Goal: Information Seeking & Learning: Learn about a topic

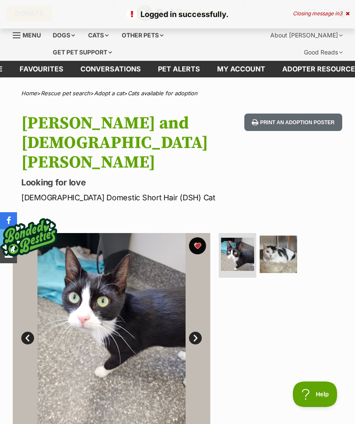
click at [348, 14] on icon at bounding box center [347, 13] width 4 height 5
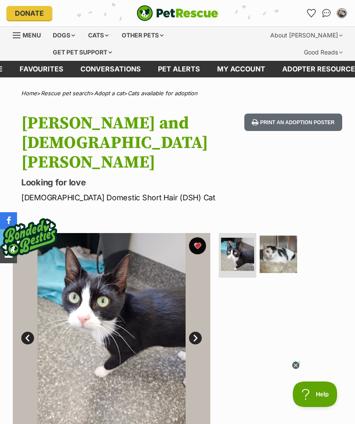
click at [311, 19] on link "Favourites" at bounding box center [311, 13] width 14 height 14
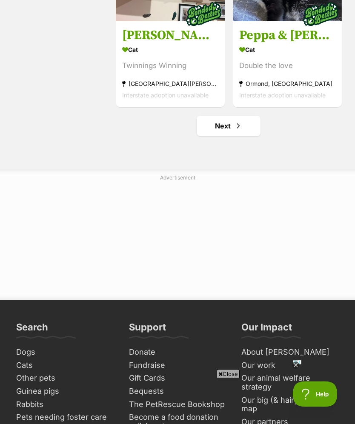
scroll to position [2105, 0]
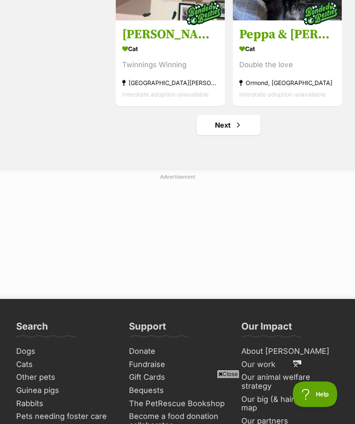
click at [237, 130] on span "Next page" at bounding box center [238, 125] width 9 height 10
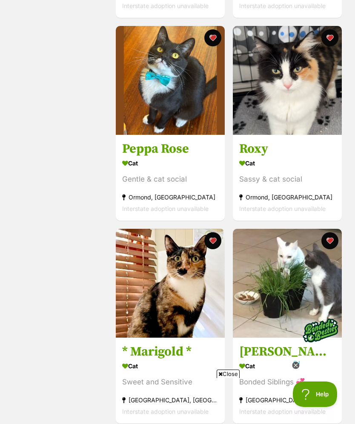
click at [296, 367] on icon at bounding box center [295, 365] width 3 height 3
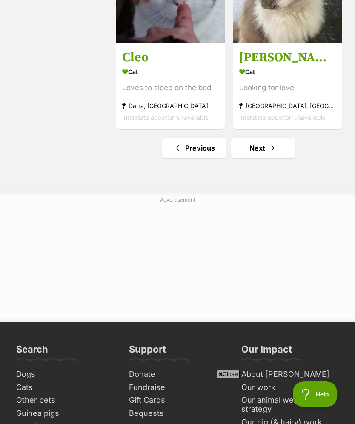
scroll to position [2003, 0]
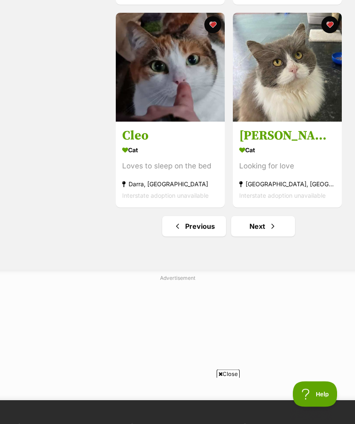
click at [264, 236] on link "Next" at bounding box center [263, 226] width 64 height 20
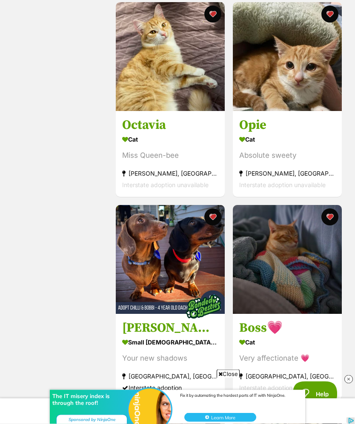
scroll to position [1203, 0]
click at [191, 76] on img at bounding box center [170, 56] width 109 height 109
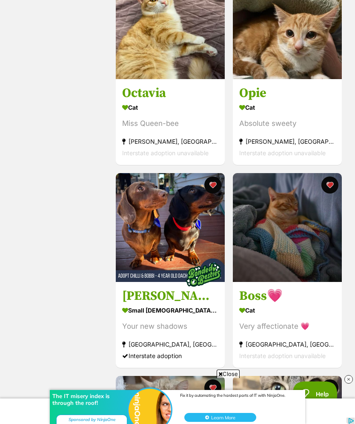
click at [330, 54] on img at bounding box center [287, 24] width 109 height 109
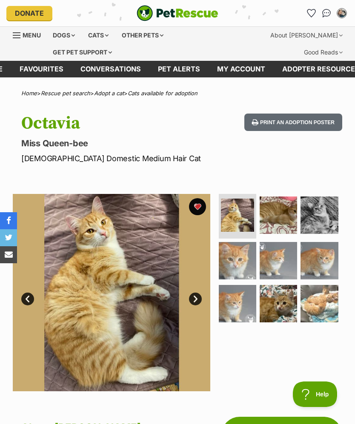
click at [201, 206] on button "favourite" at bounding box center [197, 206] width 17 height 17
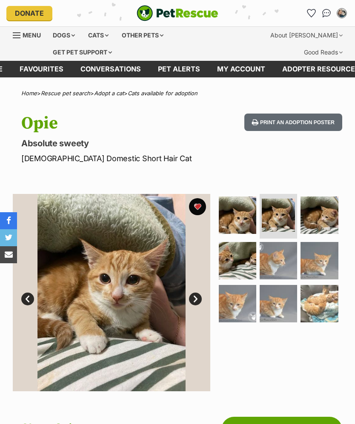
click at [291, 263] on img at bounding box center [277, 260] width 37 height 37
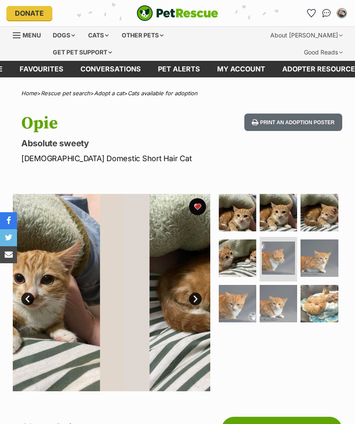
click at [285, 302] on img at bounding box center [277, 303] width 37 height 37
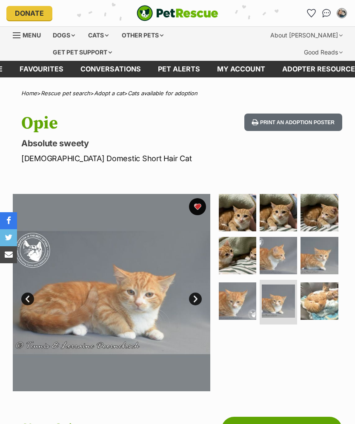
click at [317, 298] on img at bounding box center [318, 300] width 37 height 37
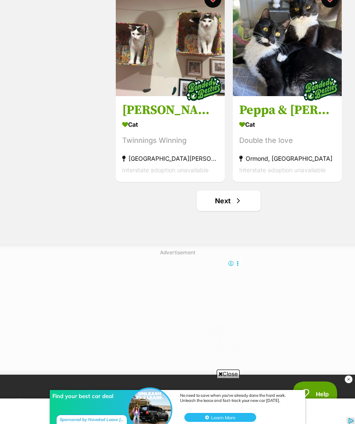
click at [232, 200] on link "Next" at bounding box center [228, 201] width 64 height 20
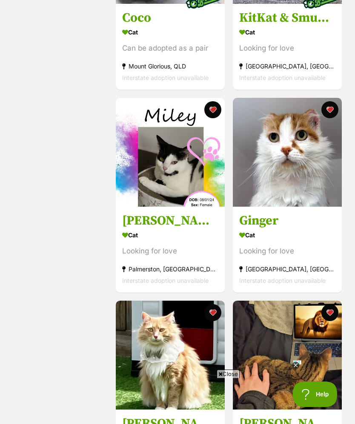
scroll to position [709, 0]
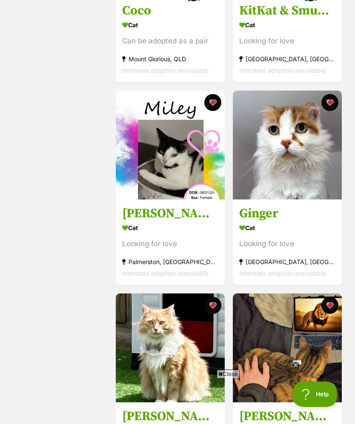
click at [296, 154] on img at bounding box center [287, 145] width 109 height 109
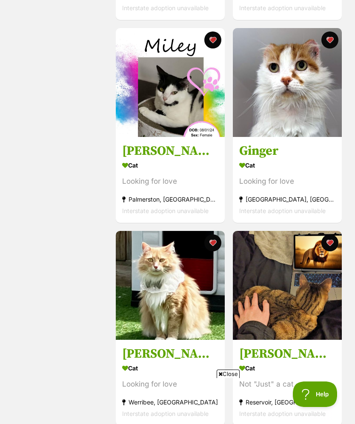
scroll to position [831, 0]
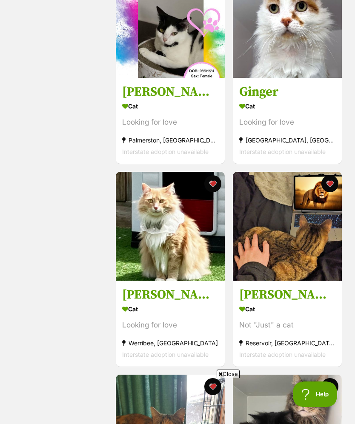
click at [183, 252] on img at bounding box center [170, 226] width 109 height 109
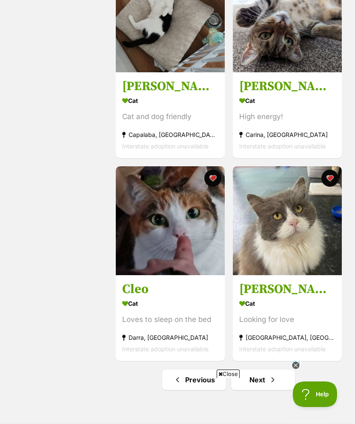
scroll to position [1938, 0]
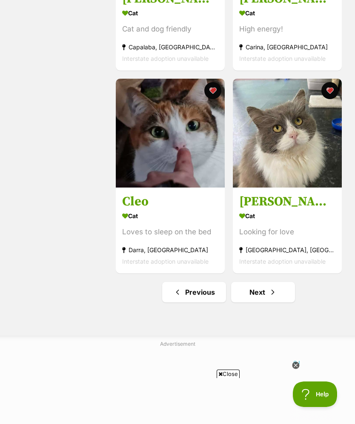
click at [195, 169] on img at bounding box center [170, 133] width 109 height 109
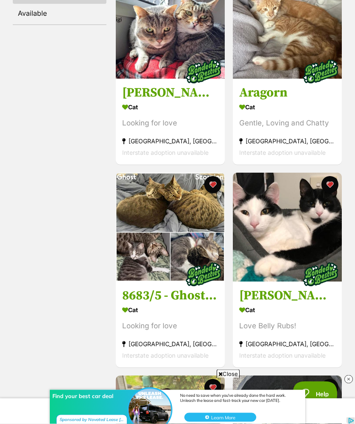
scroll to position [253, 0]
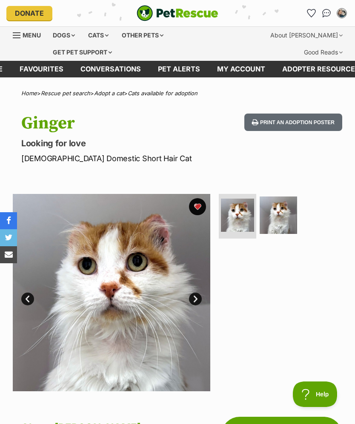
click at [287, 210] on img at bounding box center [277, 214] width 37 height 37
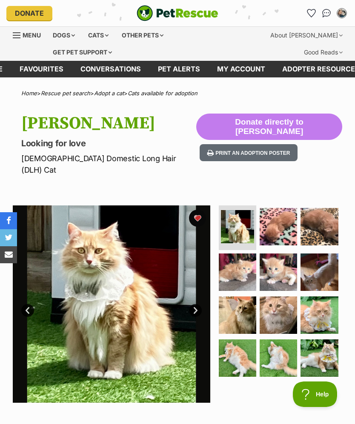
click at [287, 262] on img at bounding box center [277, 271] width 37 height 37
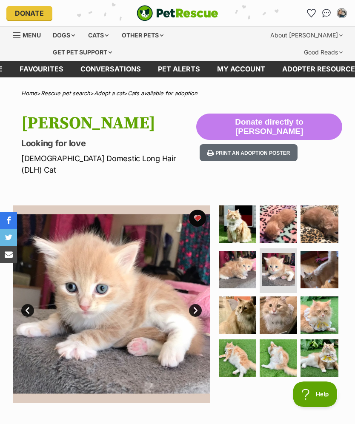
click at [322, 305] on img at bounding box center [318, 314] width 37 height 37
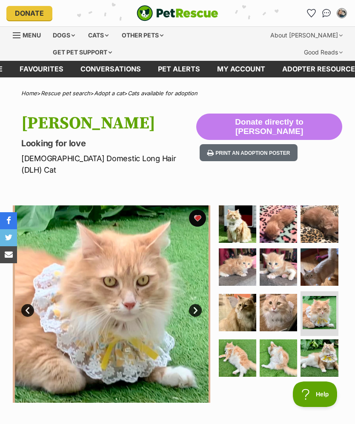
click at [322, 341] on img at bounding box center [318, 357] width 37 height 37
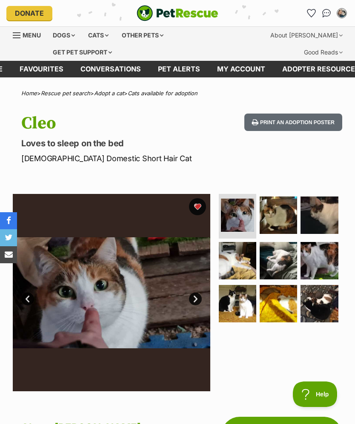
click at [244, 300] on img at bounding box center [237, 303] width 37 height 37
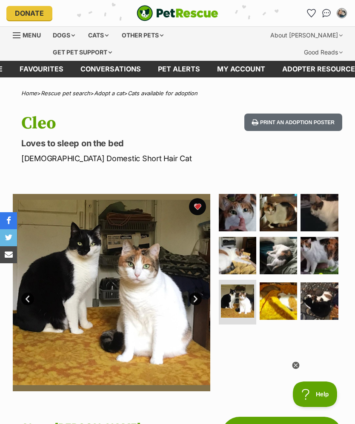
click at [234, 257] on img at bounding box center [237, 255] width 37 height 37
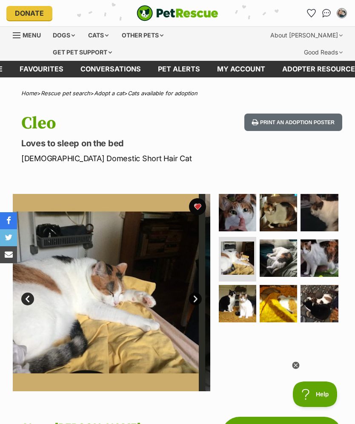
click at [249, 211] on img at bounding box center [237, 212] width 37 height 37
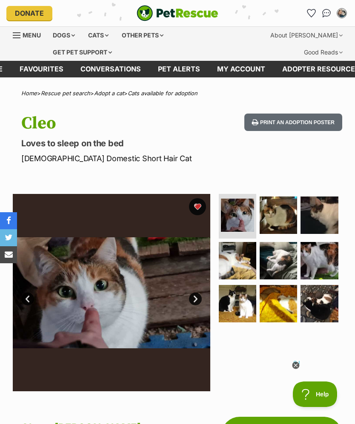
click at [275, 206] on img at bounding box center [277, 214] width 37 height 37
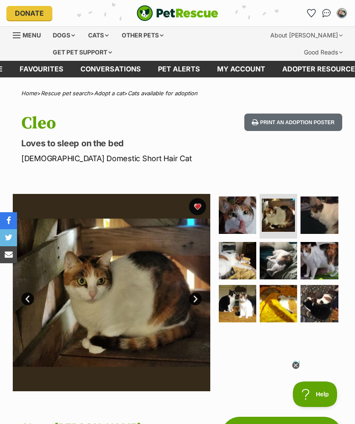
click at [316, 262] on img at bounding box center [318, 260] width 37 height 37
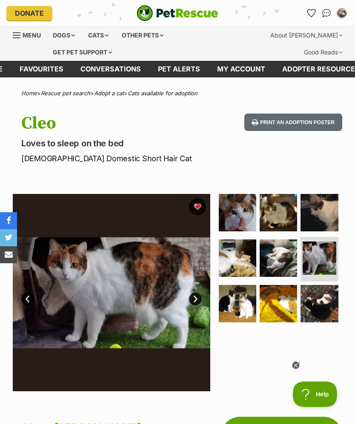
click at [291, 259] on img at bounding box center [277, 257] width 37 height 37
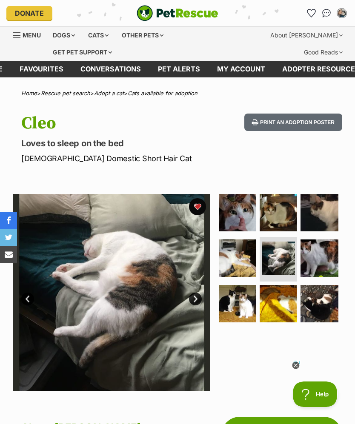
click at [283, 303] on img at bounding box center [277, 303] width 37 height 37
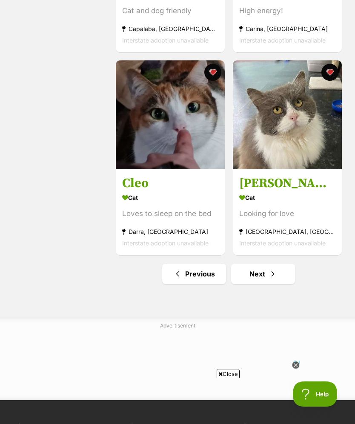
scroll to position [2006, 0]
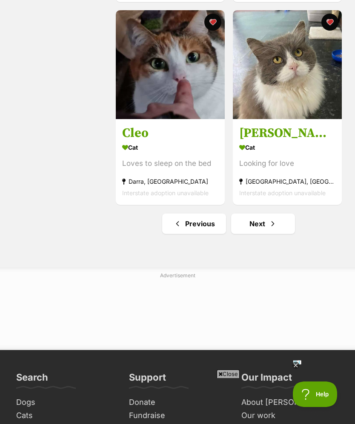
click at [278, 234] on link "Next" at bounding box center [263, 224] width 64 height 20
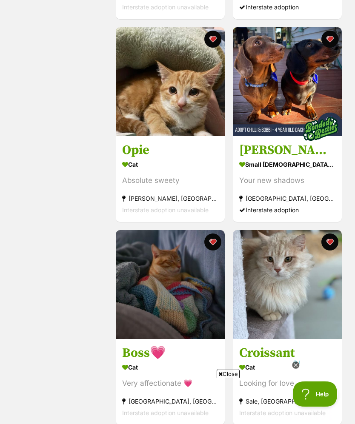
scroll to position [1179, 0]
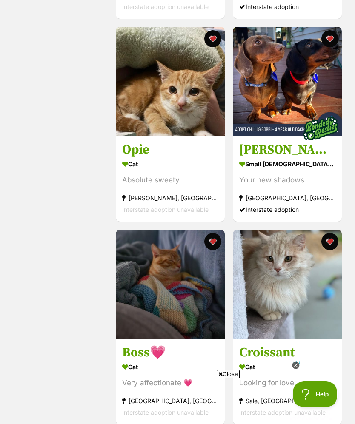
click at [200, 298] on img at bounding box center [170, 284] width 109 height 109
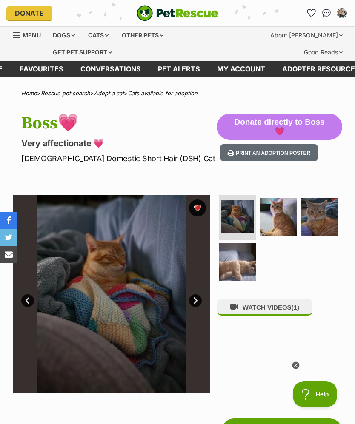
click at [282, 216] on img at bounding box center [277, 216] width 37 height 37
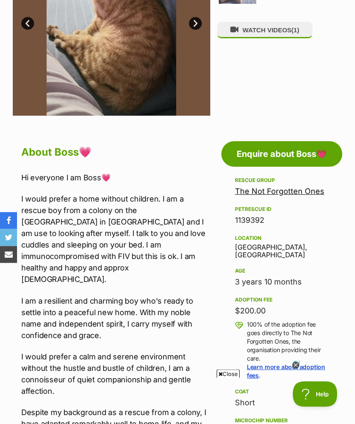
click at [299, 369] on icon at bounding box center [295, 365] width 7 height 7
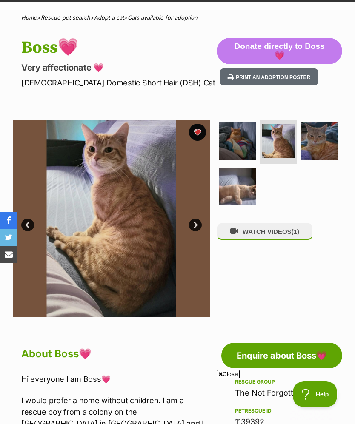
scroll to position [74, 0]
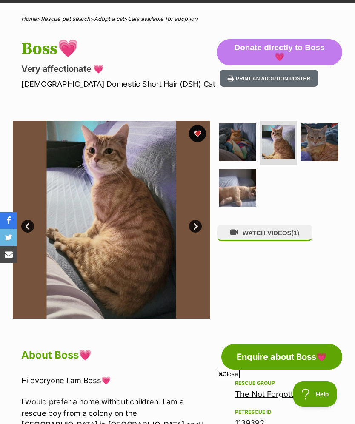
click at [113, 134] on img at bounding box center [111, 219] width 197 height 197
click at [321, 142] on img at bounding box center [318, 141] width 37 height 37
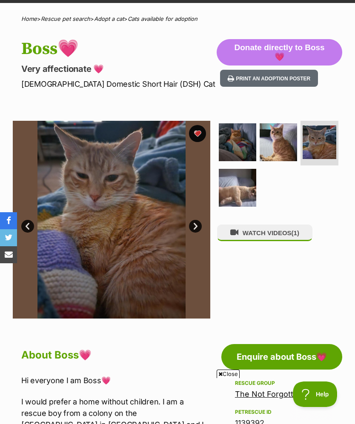
click at [231, 141] on img at bounding box center [237, 141] width 37 height 37
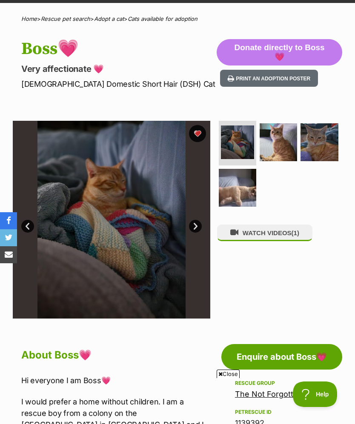
click at [245, 185] on img at bounding box center [237, 187] width 37 height 37
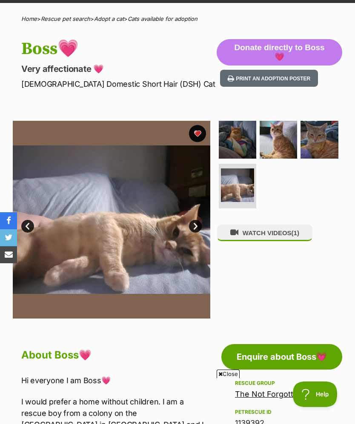
click at [277, 138] on img at bounding box center [277, 139] width 37 height 37
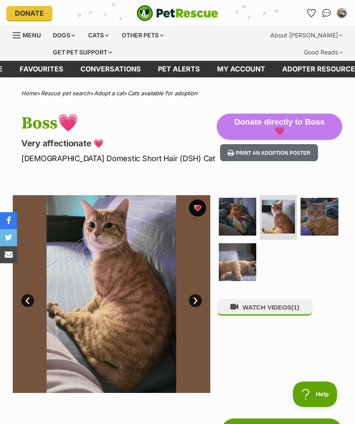
click at [103, 34] on div "Cats" at bounding box center [98, 35] width 32 height 17
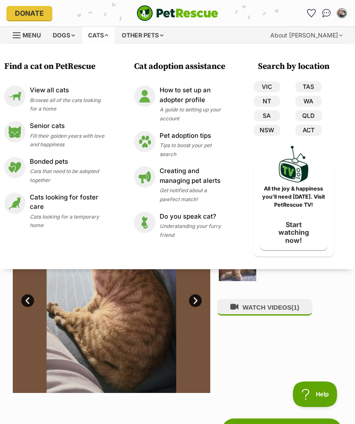
click at [70, 94] on div "View all cats Browse all of the cats looking for a home" at bounding box center [67, 98] width 74 height 27
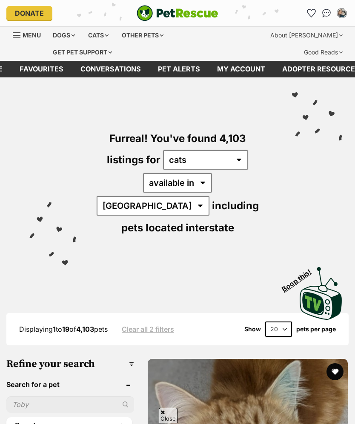
scroll to position [182, 0]
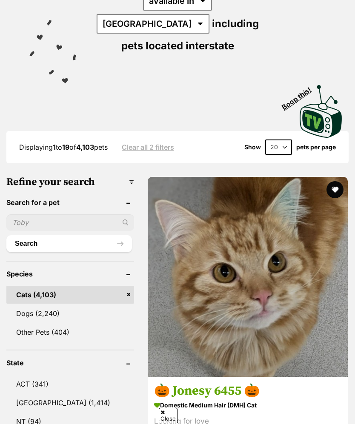
click at [326, 181] on button "favourite" at bounding box center [334, 189] width 17 height 17
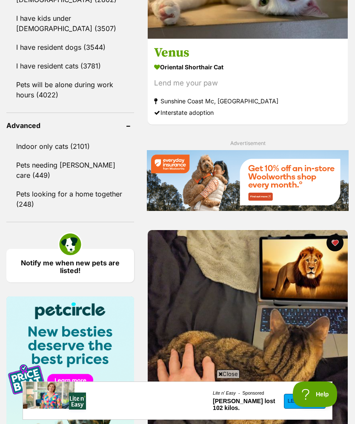
scroll to position [0, 0]
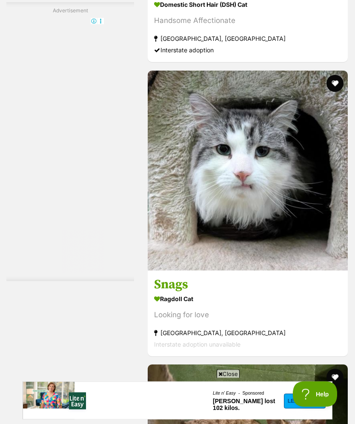
scroll to position [2150, 0]
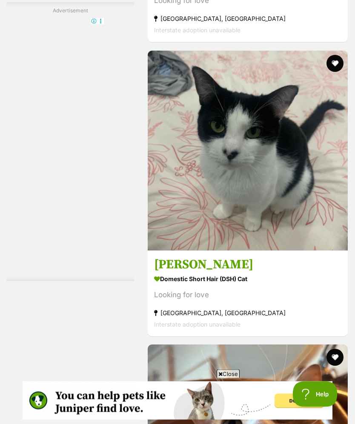
scroll to position [2170, 0]
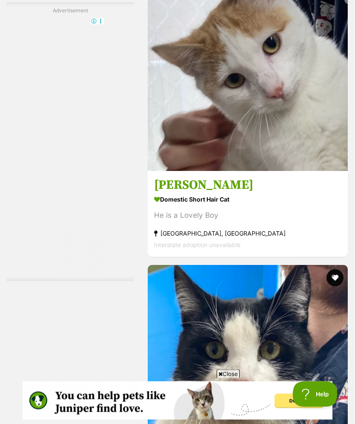
scroll to position [2349, 0]
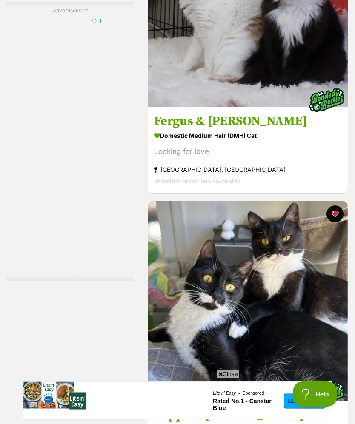
scroll to position [2313, 0]
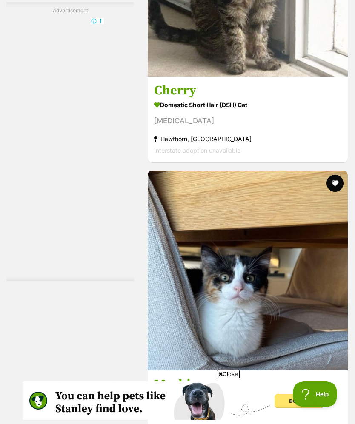
scroll to position [1759, 0]
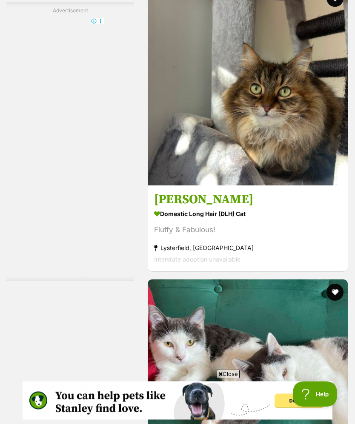
scroll to position [2235, 0]
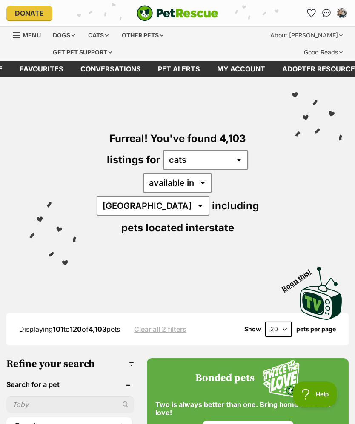
click at [316, 12] on link "Favourites" at bounding box center [311, 13] width 14 height 14
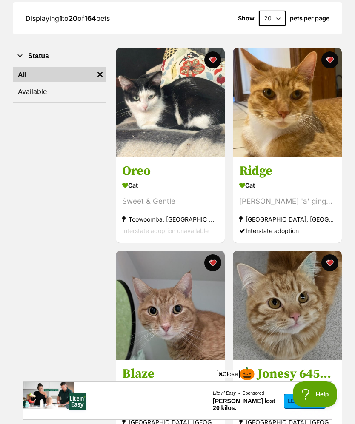
click at [167, 316] on img at bounding box center [170, 305] width 109 height 109
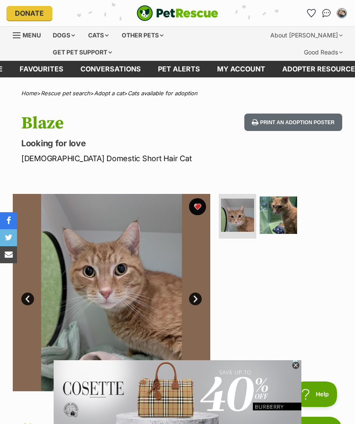
click at [280, 213] on img at bounding box center [277, 214] width 37 height 37
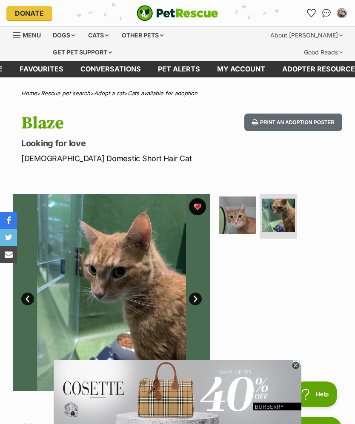
click at [242, 218] on img at bounding box center [237, 214] width 37 height 37
